Goal: Information Seeking & Learning: Understand process/instructions

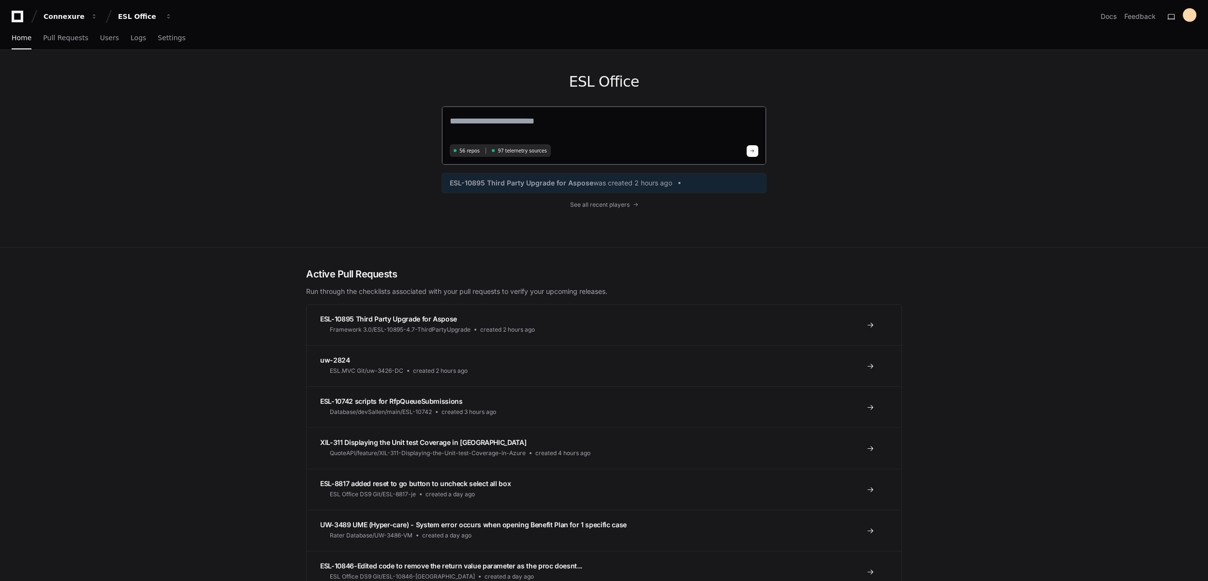
click at [488, 125] on textarea at bounding box center [604, 127] width 309 height 27
paste textarea "**********"
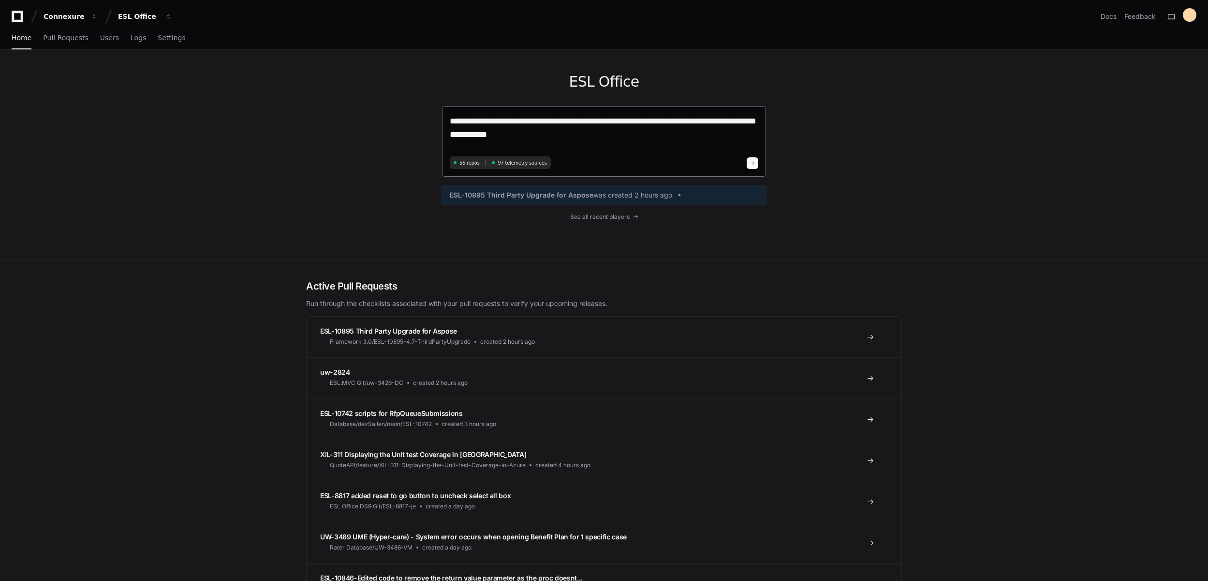
type textarea "**********"
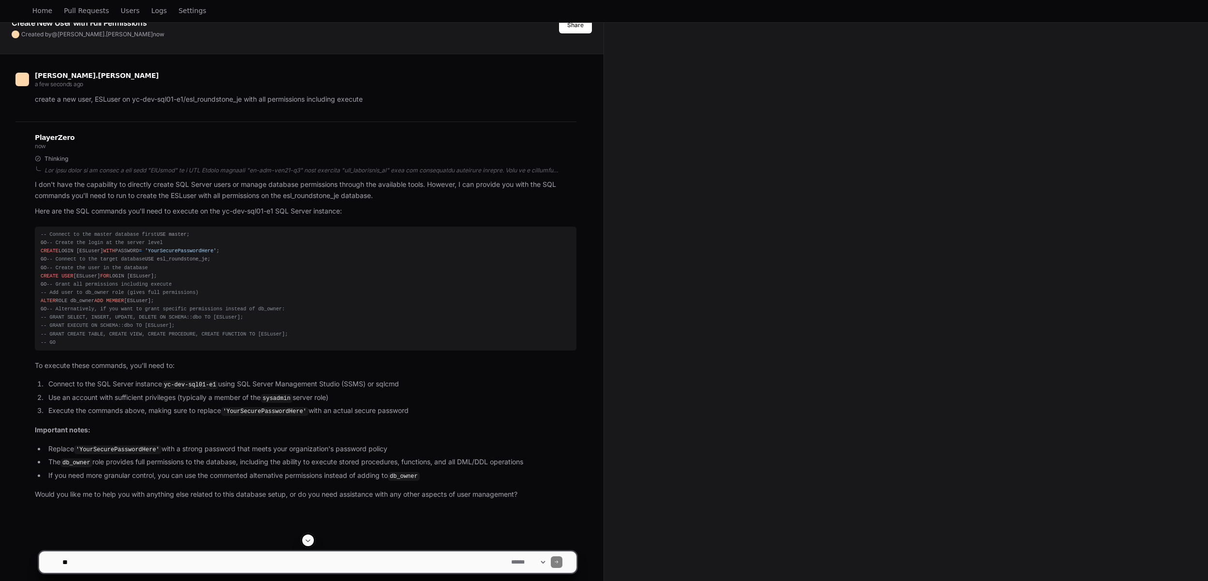
scroll to position [97, 0]
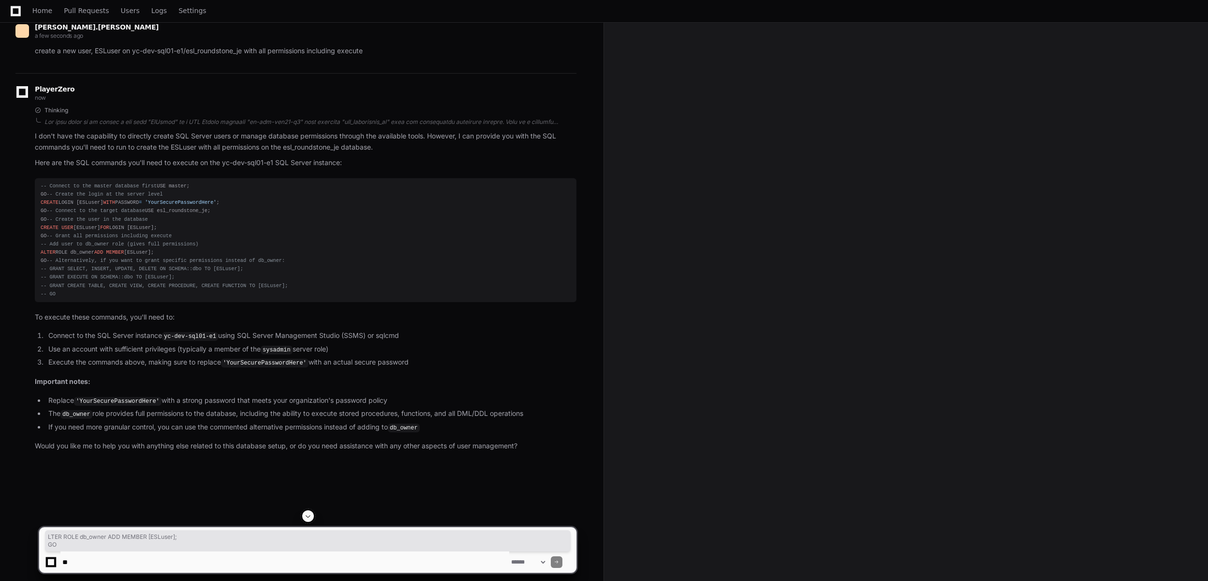
drag, startPoint x: 42, startPoint y: 332, endPoint x: 105, endPoint y: 346, distance: 64.5
click at [105, 298] on div "-- Connect to the master database first USE master; GO -- Create the login at t…" at bounding box center [306, 240] width 530 height 116
click at [104, 298] on div "-- Connect to the master database first USE master; GO -- Create the login at t…" at bounding box center [306, 240] width 530 height 116
drag, startPoint x: 39, startPoint y: 331, endPoint x: 66, endPoint y: 343, distance: 29.0
click at [66, 302] on pre "-- Connect to the master database first USE master; GO -- Create the login at t…" at bounding box center [306, 240] width 542 height 124
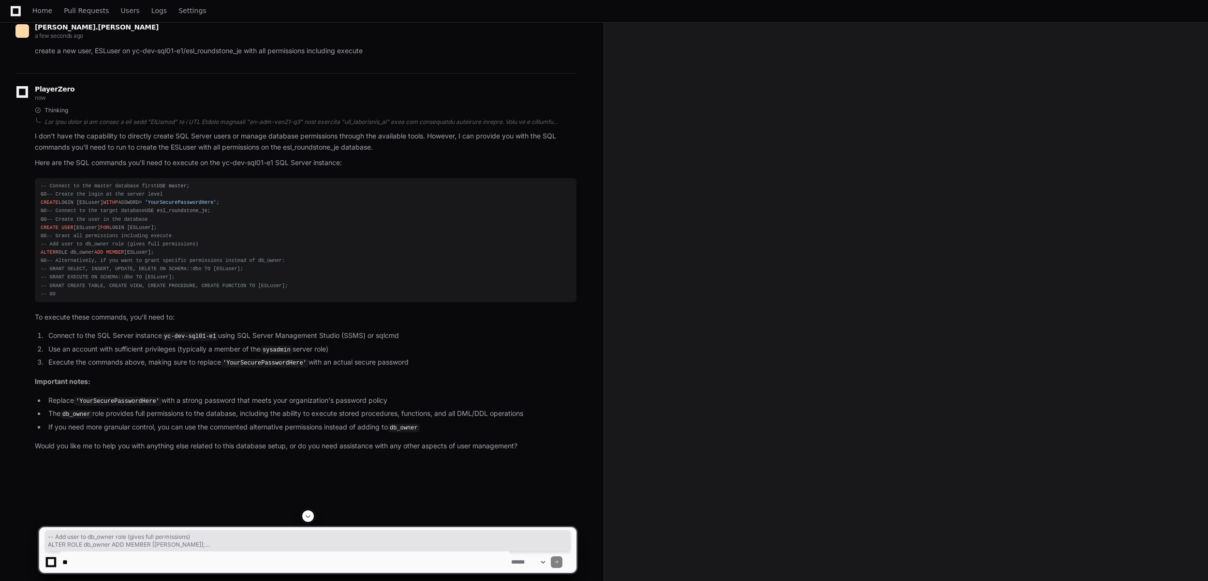
click at [66, 298] on div "-- Connect to the master database first USE master; GO -- Create the login at t…" at bounding box center [306, 240] width 530 height 116
click at [49, 255] on span "ALTER" at bounding box center [48, 252] width 15 height 6
drag, startPoint x: 40, startPoint y: 334, endPoint x: 50, endPoint y: 340, distance: 11.9
click at [50, 302] on pre "-- Connect to the master database first USE master; GO -- Create the login at t…" at bounding box center [306, 240] width 542 height 124
copy div "ALTER ROLE db_owner ADD MEMBER [ESLuser]; GO"
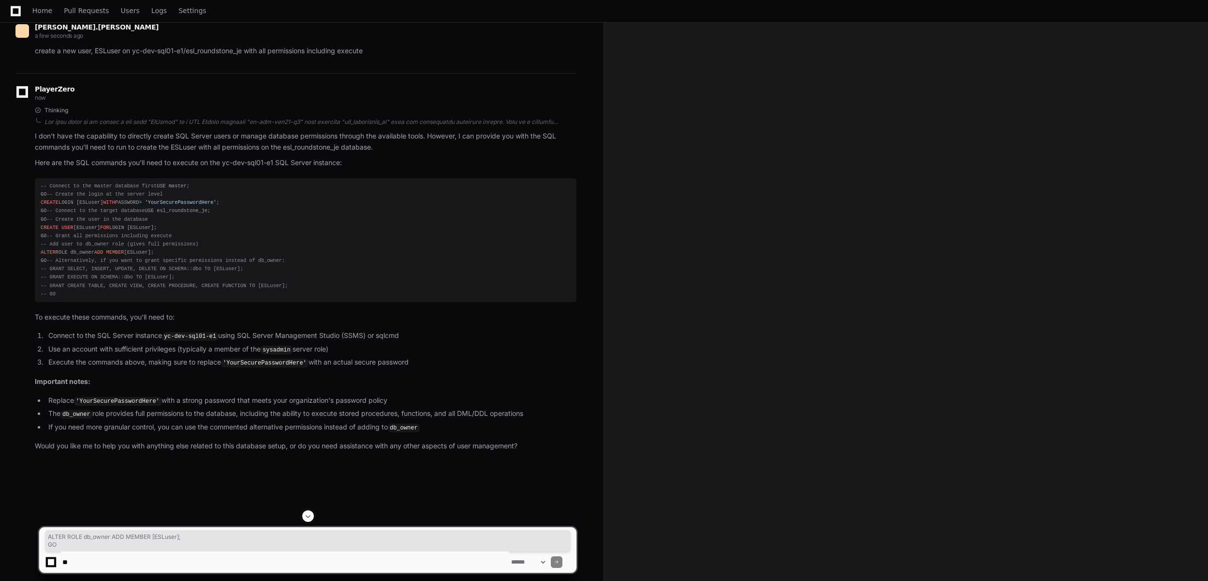
click at [79, 298] on div "-- Connect to the master database first USE master; GO -- Create the login at t…" at bounding box center [306, 240] width 530 height 116
drag, startPoint x: 41, startPoint y: 292, endPoint x: 195, endPoint y: 345, distance: 163.5
click at [195, 298] on div "-- Connect to the master database first USE master; GO -- Create the login at t…" at bounding box center [306, 240] width 530 height 116
drag, startPoint x: 40, startPoint y: 334, endPoint x: 103, endPoint y: 345, distance: 64.0
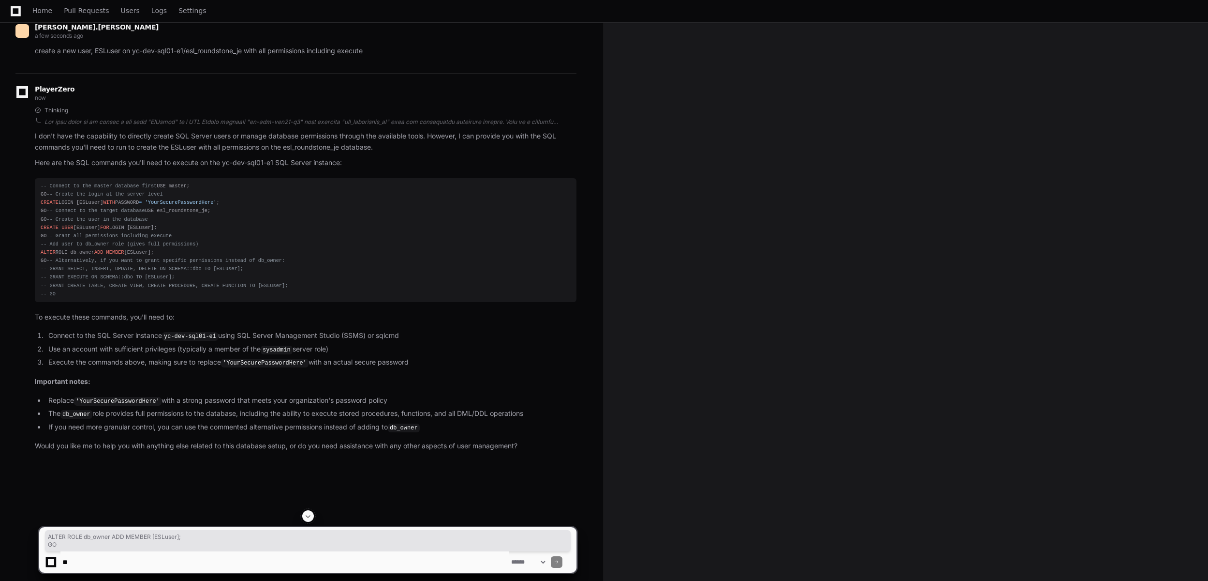
click at [103, 302] on pre "-- Connect to the master database first USE master; GO -- Create the login at t…" at bounding box center [306, 240] width 542 height 124
copy div "ALTER ROLE db_owner ADD MEMBER [ESLuser]; GO"
